Goal: Information Seeking & Learning: Learn about a topic

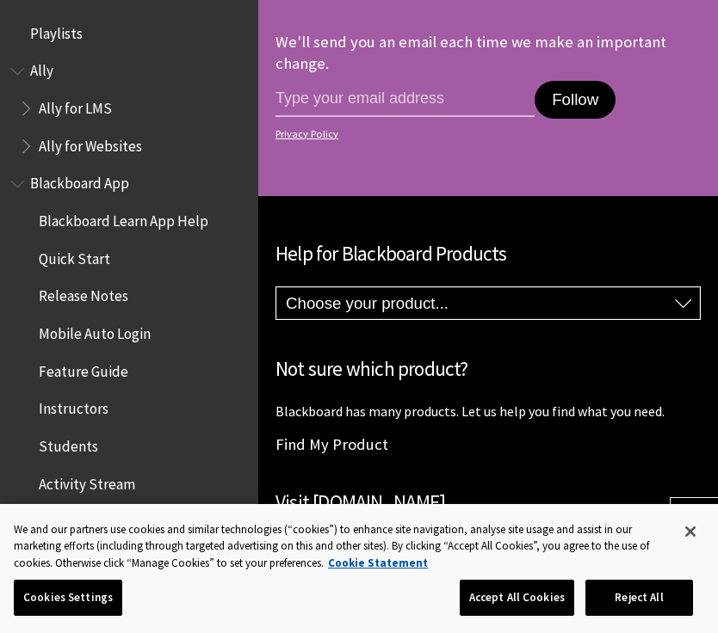
scroll to position [1744, 0]
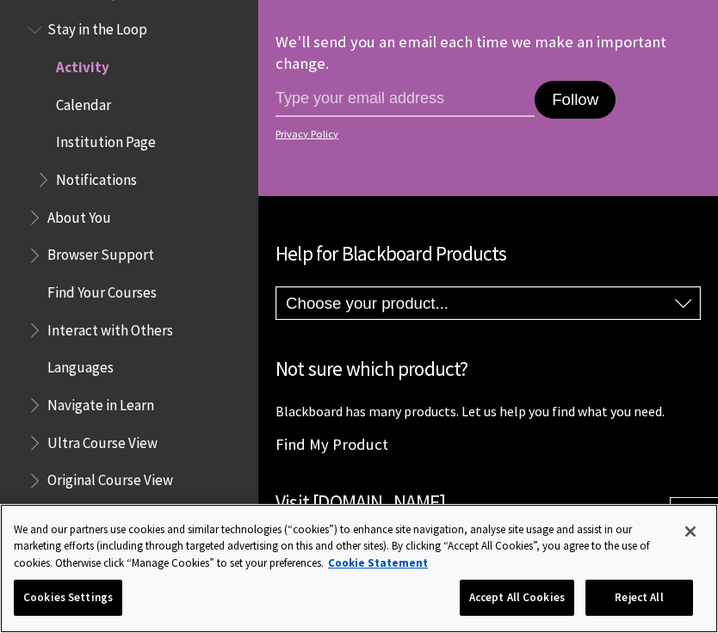
click at [534, 595] on button "Accept All Cookies" at bounding box center [517, 598] width 114 height 36
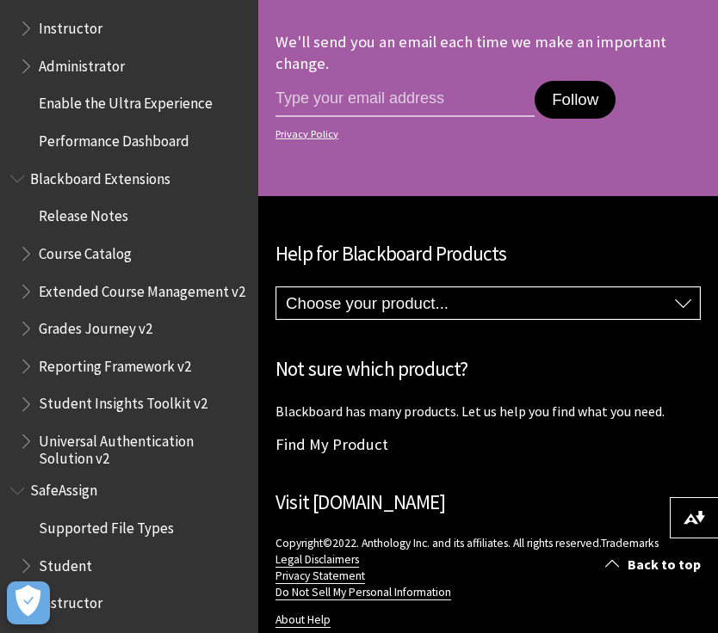
scroll to position [2232, 0]
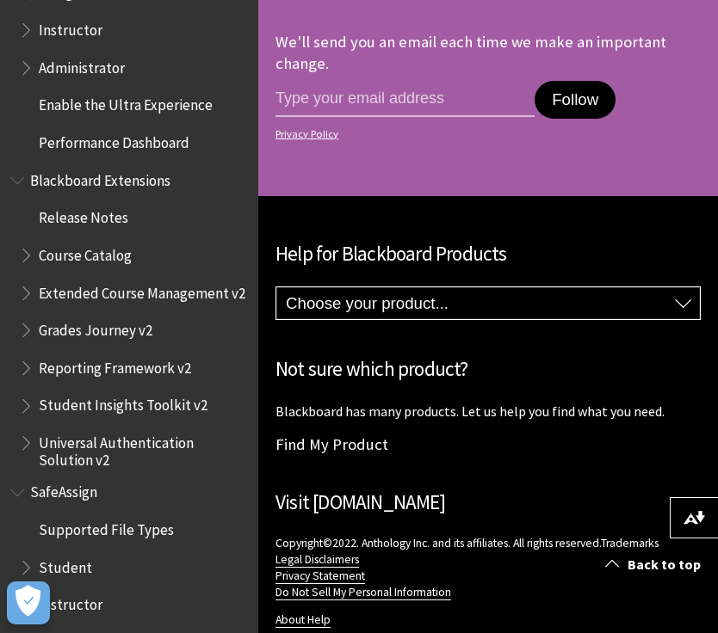
click at [27, 623] on button "Open Preferences" at bounding box center [28, 603] width 43 height 43
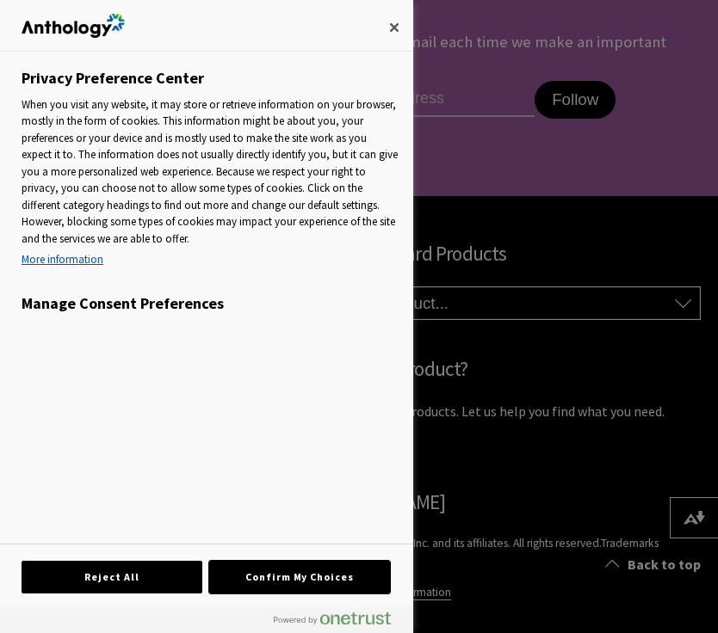
click at [282, 590] on button "Confirm My Choices" at bounding box center [299, 577] width 181 height 33
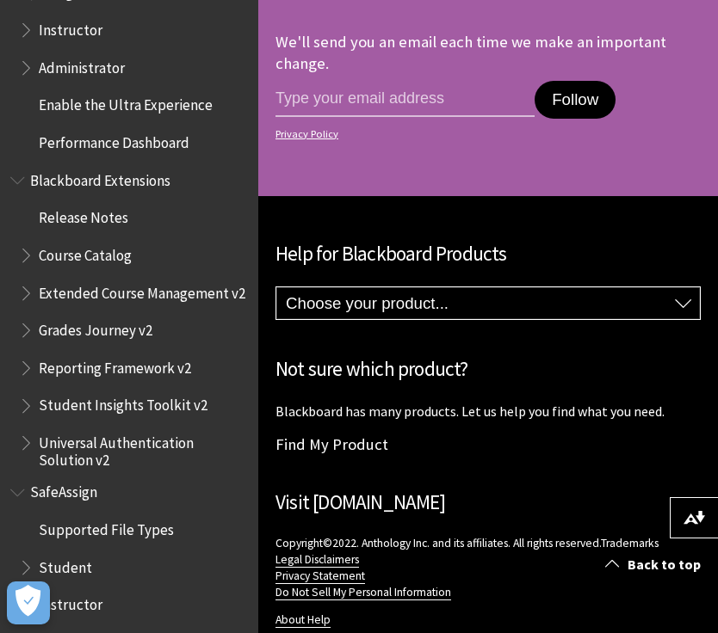
click at [22, 600] on icon "Open Preferences" at bounding box center [27, 601] width 25 height 32
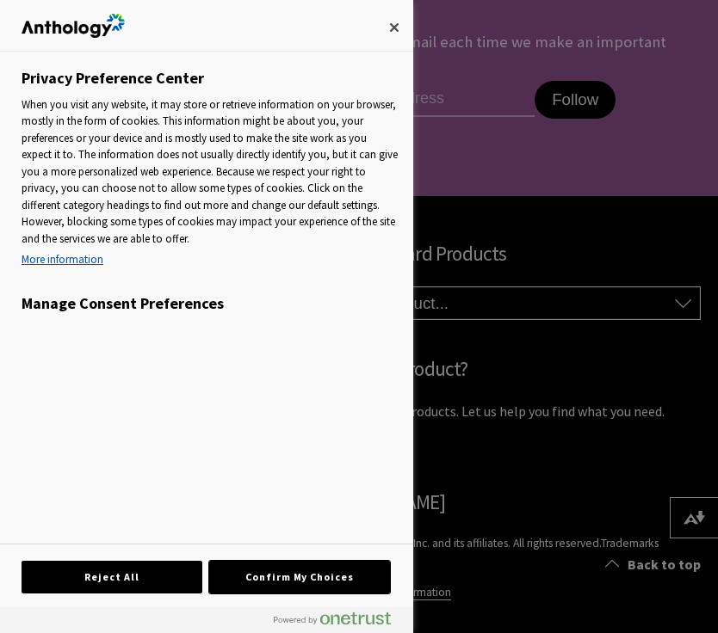
click at [268, 579] on button "Confirm My Choices" at bounding box center [299, 577] width 181 height 33
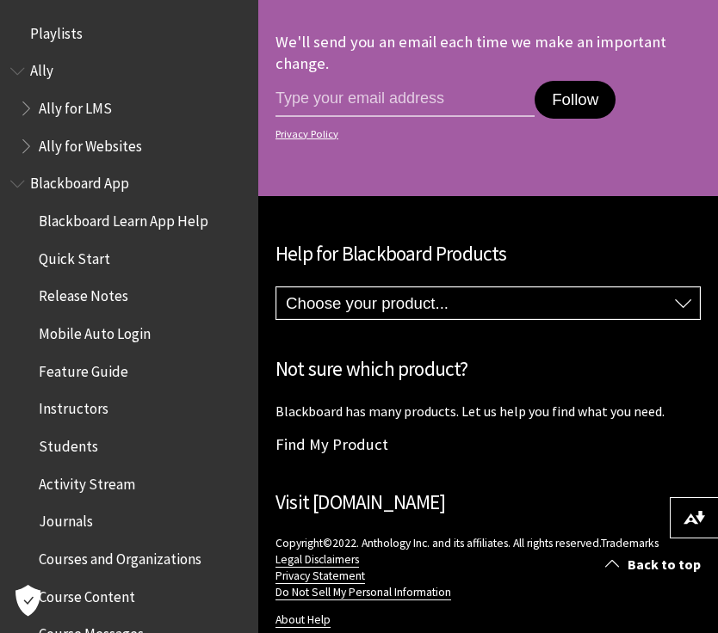
scroll to position [0, 0]
click at [79, 219] on span "Blackboard Learn App Help" at bounding box center [124, 218] width 170 height 23
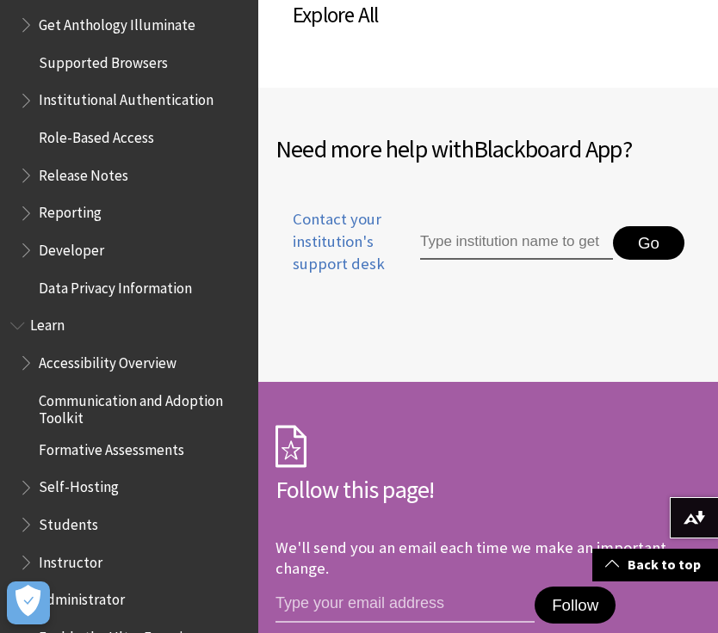
scroll to position [1326, 0]
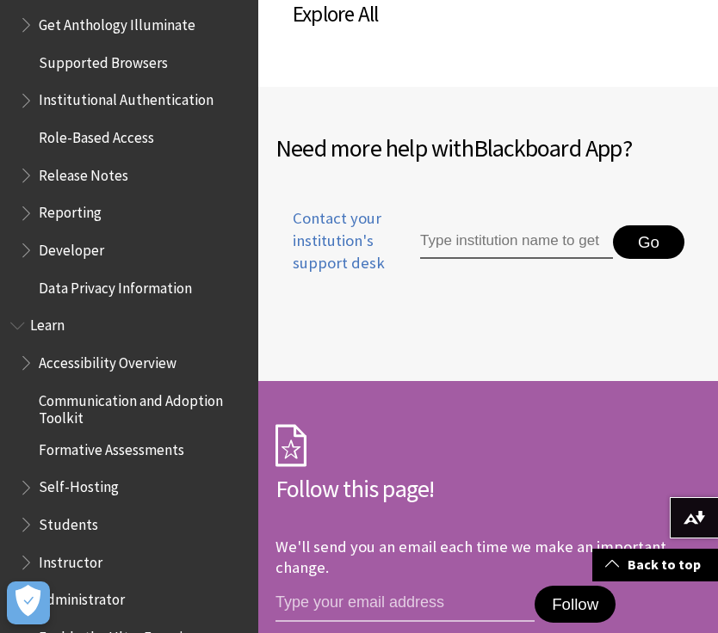
click at [497, 227] on input "Type institution name to get support" at bounding box center [516, 242] width 193 height 34
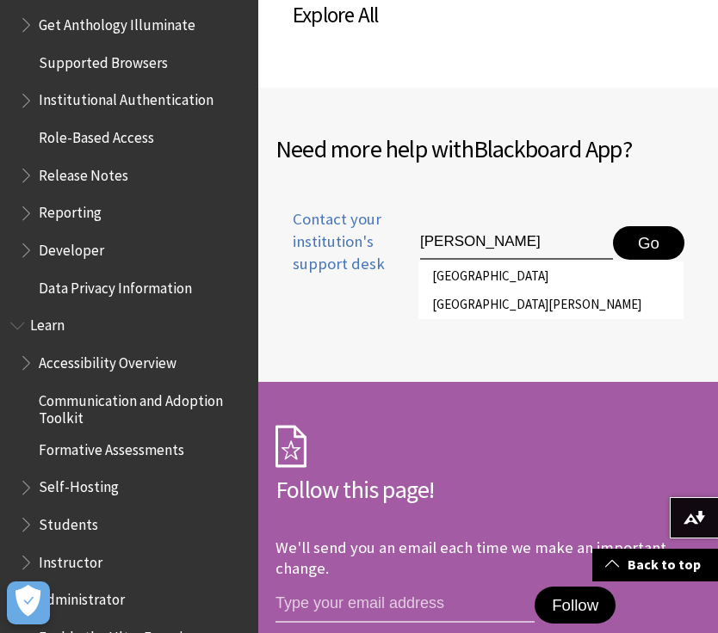
type input "[PERSON_NAME]"
click at [497, 290] on li "[GEOGRAPHIC_DATA][PERSON_NAME]" at bounding box center [550, 304] width 265 height 28
